Goal: Task Accomplishment & Management: Use online tool/utility

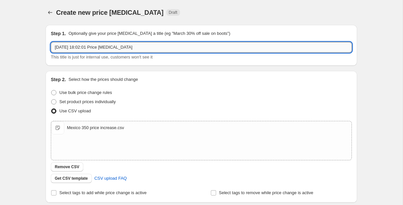
click at [106, 47] on input "30 sept 2025, 18:02:01 Price change job" at bounding box center [201, 47] width 301 height 11
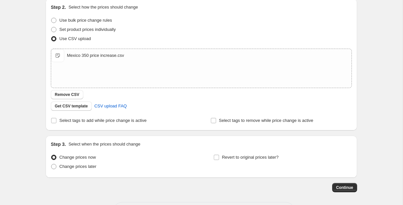
scroll to position [88, 0]
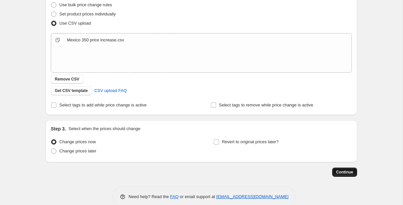
type input "[GEOGRAPHIC_DATA] +650 prices"
click at [344, 170] on span "Continue" at bounding box center [344, 171] width 17 height 5
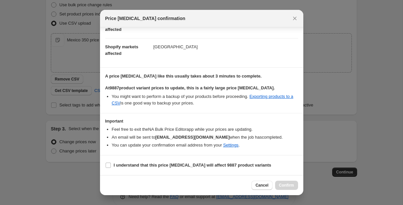
scroll to position [42, 0]
click at [114, 166] on b "I understand that this price change job will affect 9887 product variants" at bounding box center [193, 164] width 158 height 5
click at [111, 166] on input "I understand that this price change job will affect 9887 product variants" at bounding box center [108, 164] width 5 height 5
checkbox input "true"
click at [283, 185] on span "Confirm" at bounding box center [286, 184] width 15 height 5
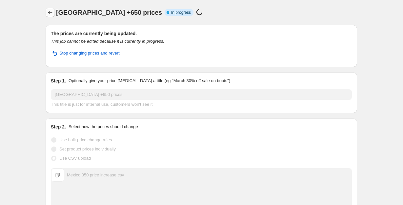
click at [52, 16] on button "Price change jobs" at bounding box center [50, 12] width 9 height 9
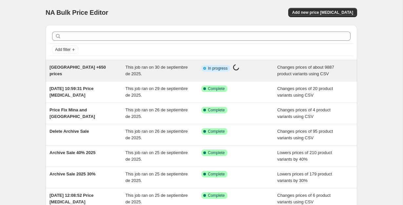
click at [94, 66] on div "[GEOGRAPHIC_DATA] +650 prices" at bounding box center [88, 70] width 76 height 13
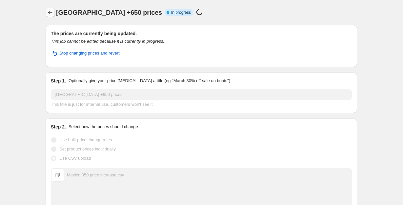
click at [53, 15] on icon "Price change jobs" at bounding box center [50, 12] width 7 height 7
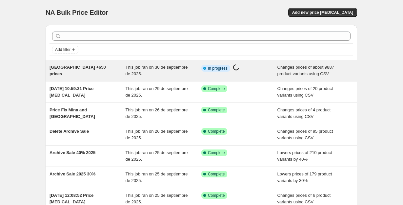
click at [87, 67] on span "[GEOGRAPHIC_DATA] +650 prices" at bounding box center [78, 70] width 56 height 11
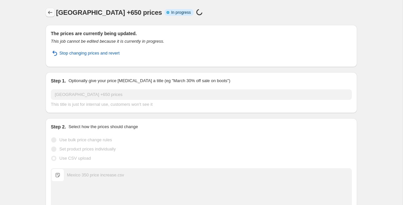
click at [49, 11] on icon "Price change jobs" at bounding box center [50, 12] width 7 height 7
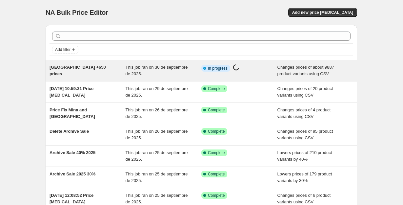
click at [89, 72] on div "[GEOGRAPHIC_DATA] +650 prices" at bounding box center [88, 70] width 76 height 13
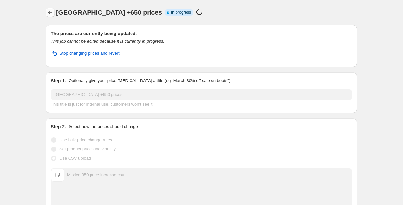
click at [50, 9] on button "Price change jobs" at bounding box center [50, 12] width 9 height 9
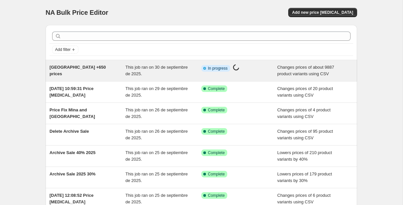
click at [73, 65] on span "[GEOGRAPHIC_DATA] +650 prices" at bounding box center [78, 70] width 56 height 11
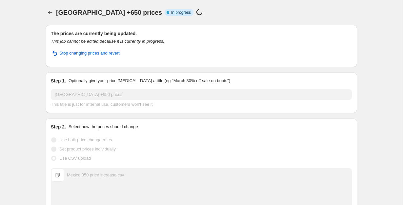
click at [52, 19] on div "[GEOGRAPHIC_DATA] +650 prices. This page is ready Mexico +650 prices Info Parti…" at bounding box center [202, 12] width 312 height 25
click at [51, 16] on button "Price change jobs" at bounding box center [50, 12] width 9 height 9
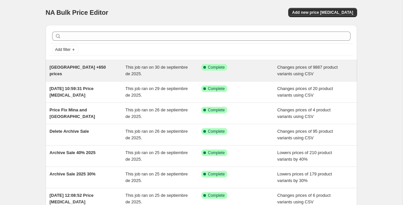
click at [81, 70] on span "[GEOGRAPHIC_DATA] +650 prices" at bounding box center [78, 70] width 56 height 11
